Goal: Task Accomplishment & Management: Complete application form

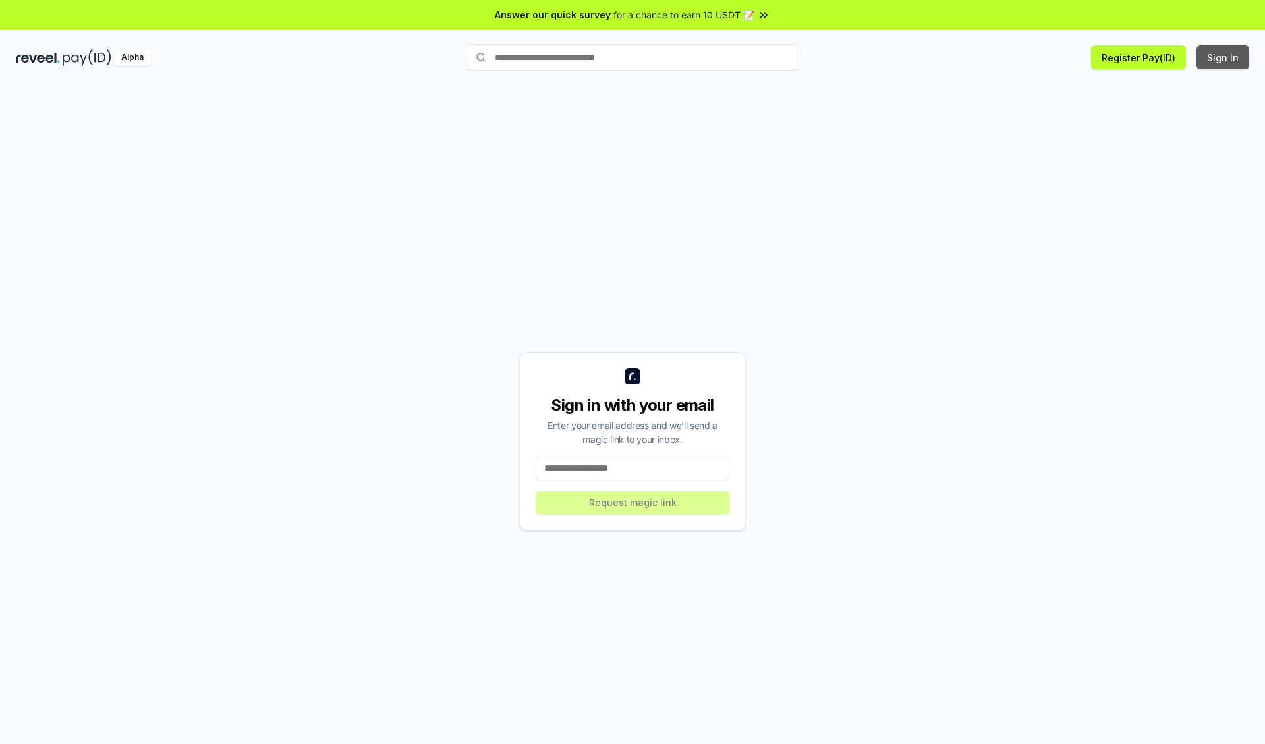
click at [1224, 57] on button "Sign In" at bounding box center [1223, 57] width 53 height 24
type input "**********"
click at [633, 502] on button "Request magic link" at bounding box center [633, 503] width 194 height 24
